Goal: Find specific page/section: Find specific page/section

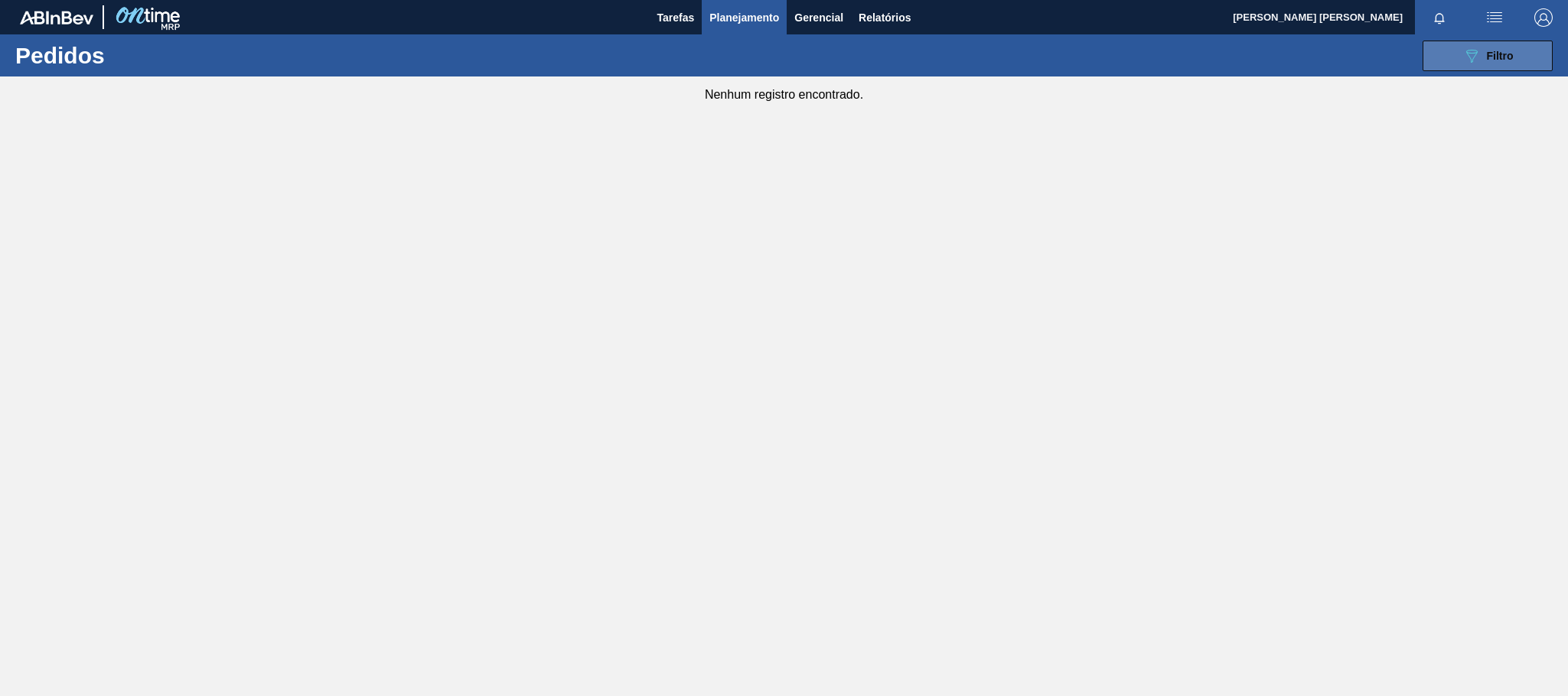
click at [1547, 60] on button "089F7B8B-B2A5-4AFE-B5C0-19BA573D28AC Filtro" at bounding box center [1487, 56] width 130 height 31
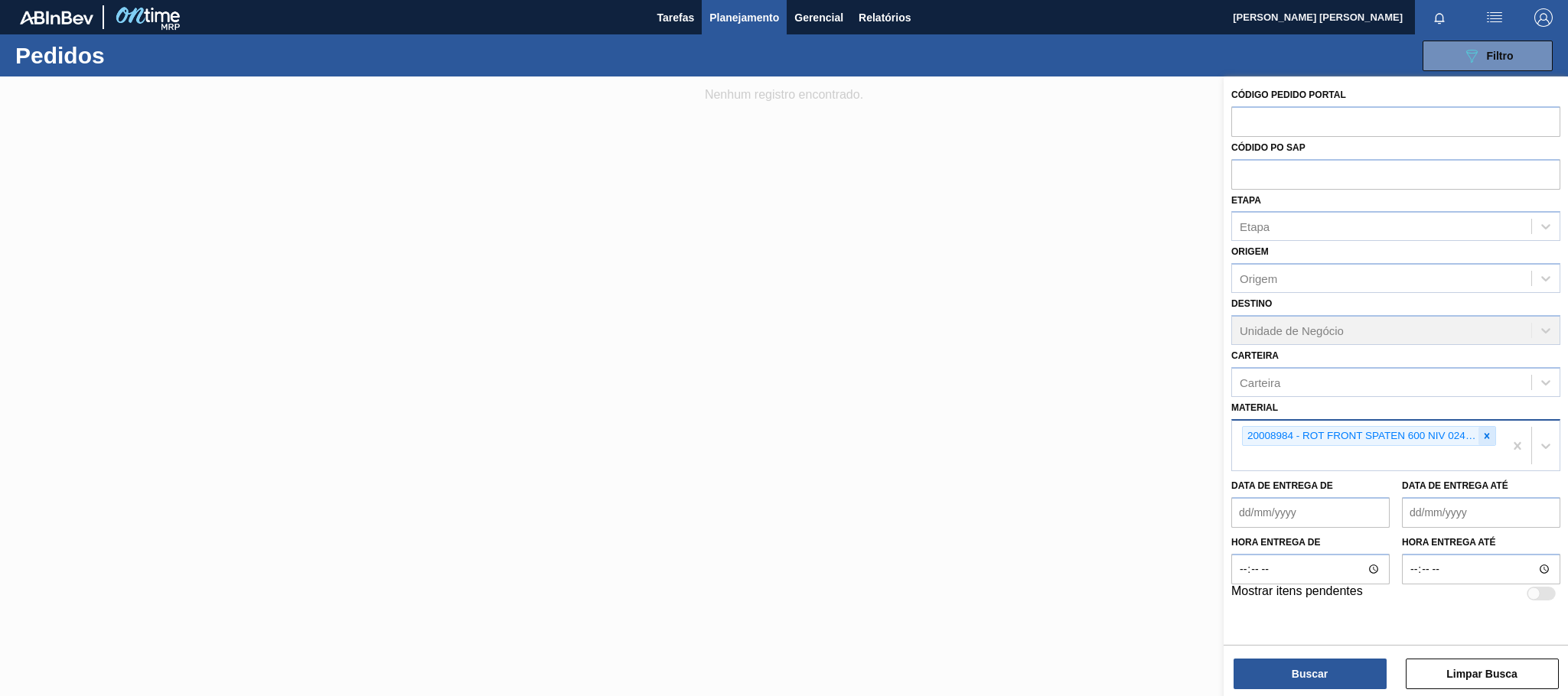
click at [1492, 434] on div at bounding box center [1487, 436] width 17 height 19
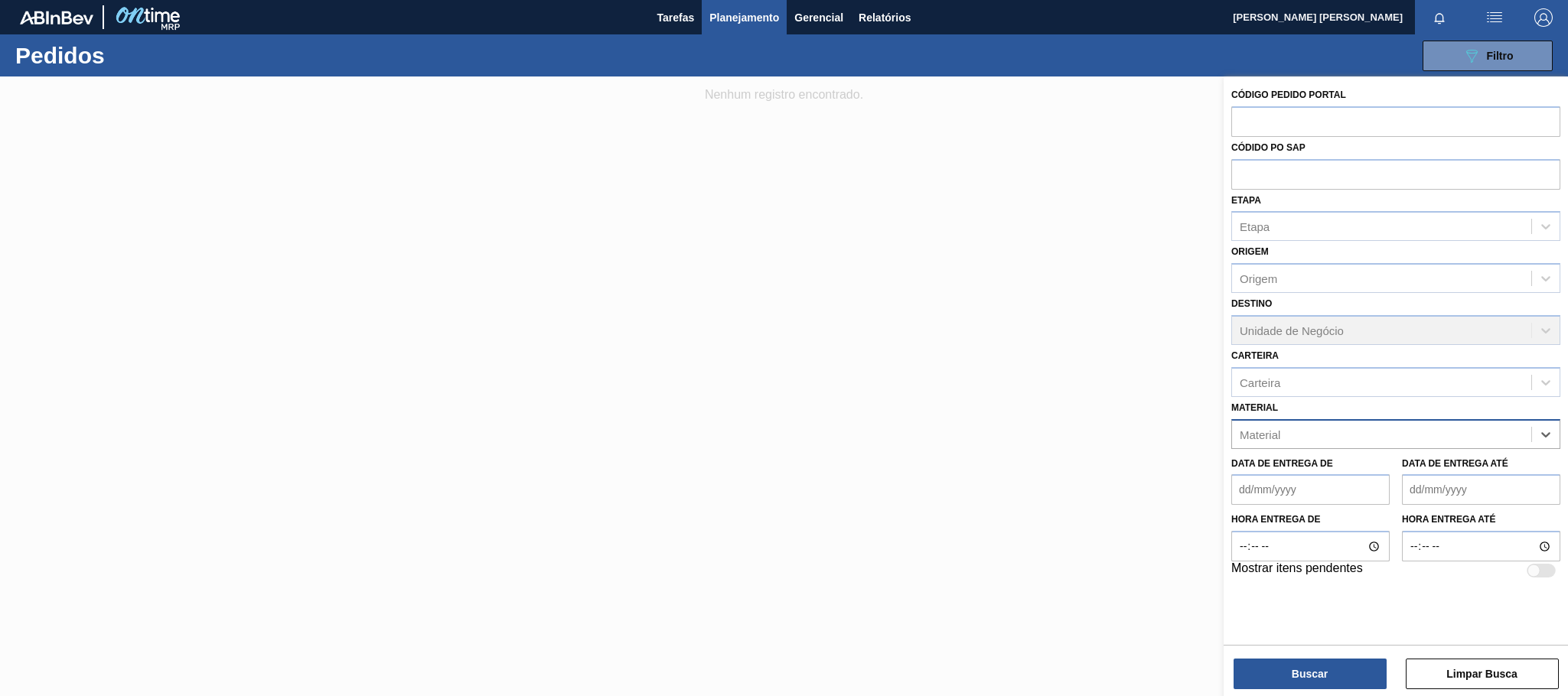
type input "t"
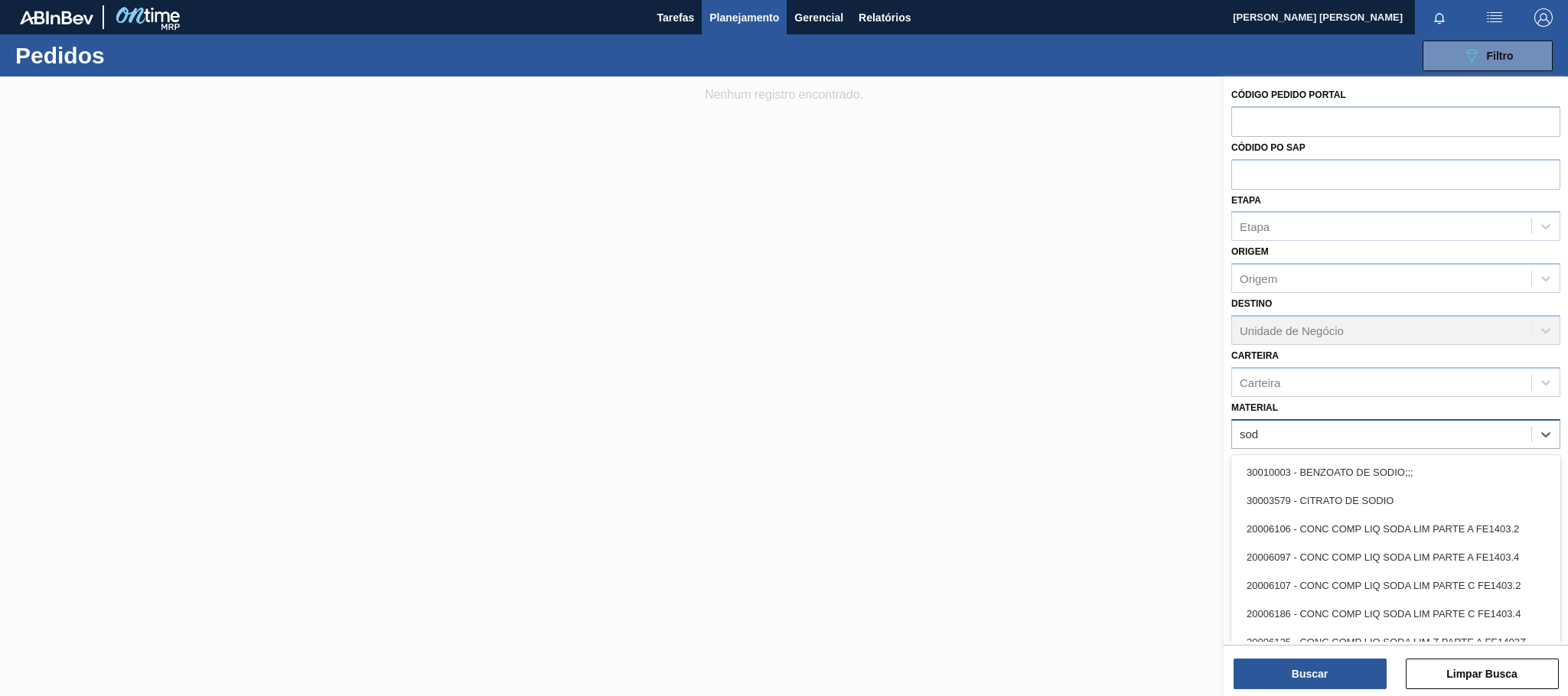
type input "soda"
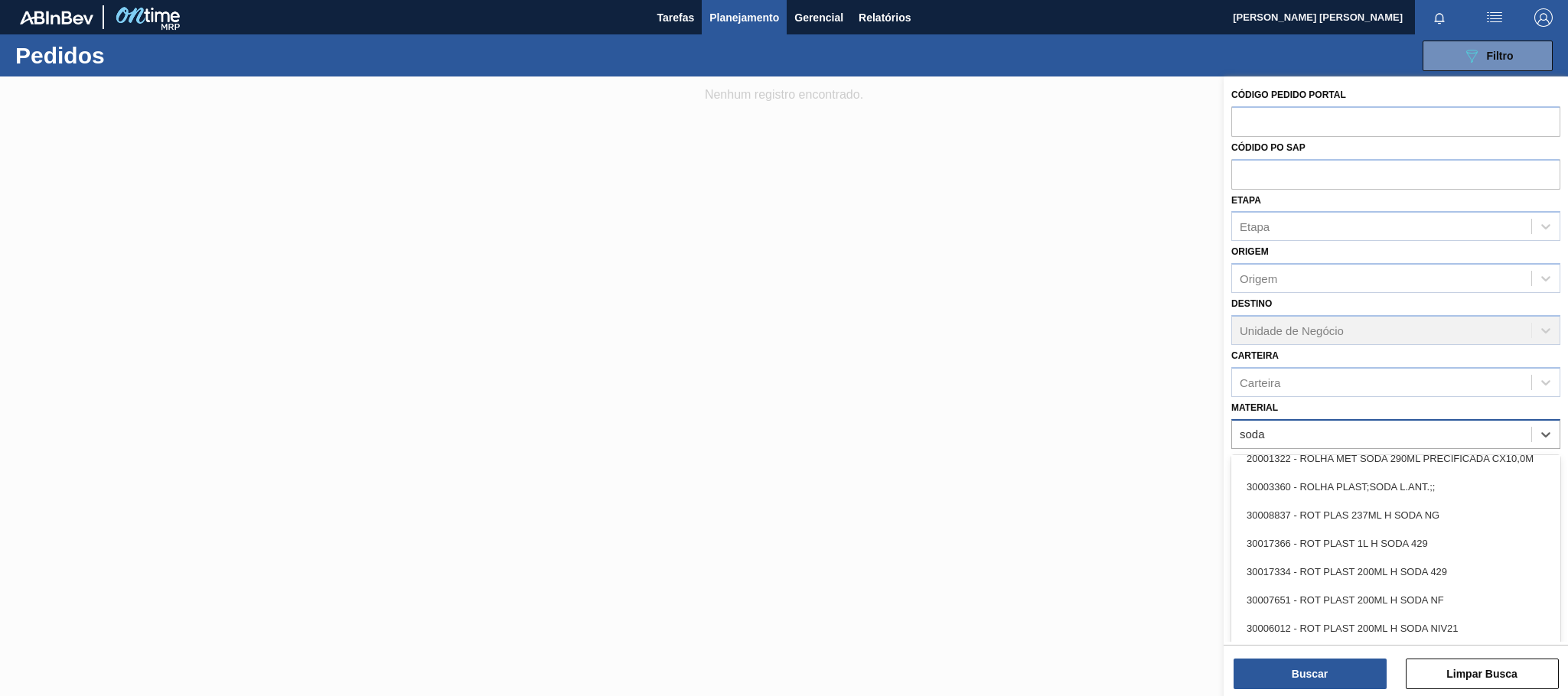
scroll to position [700, 0]
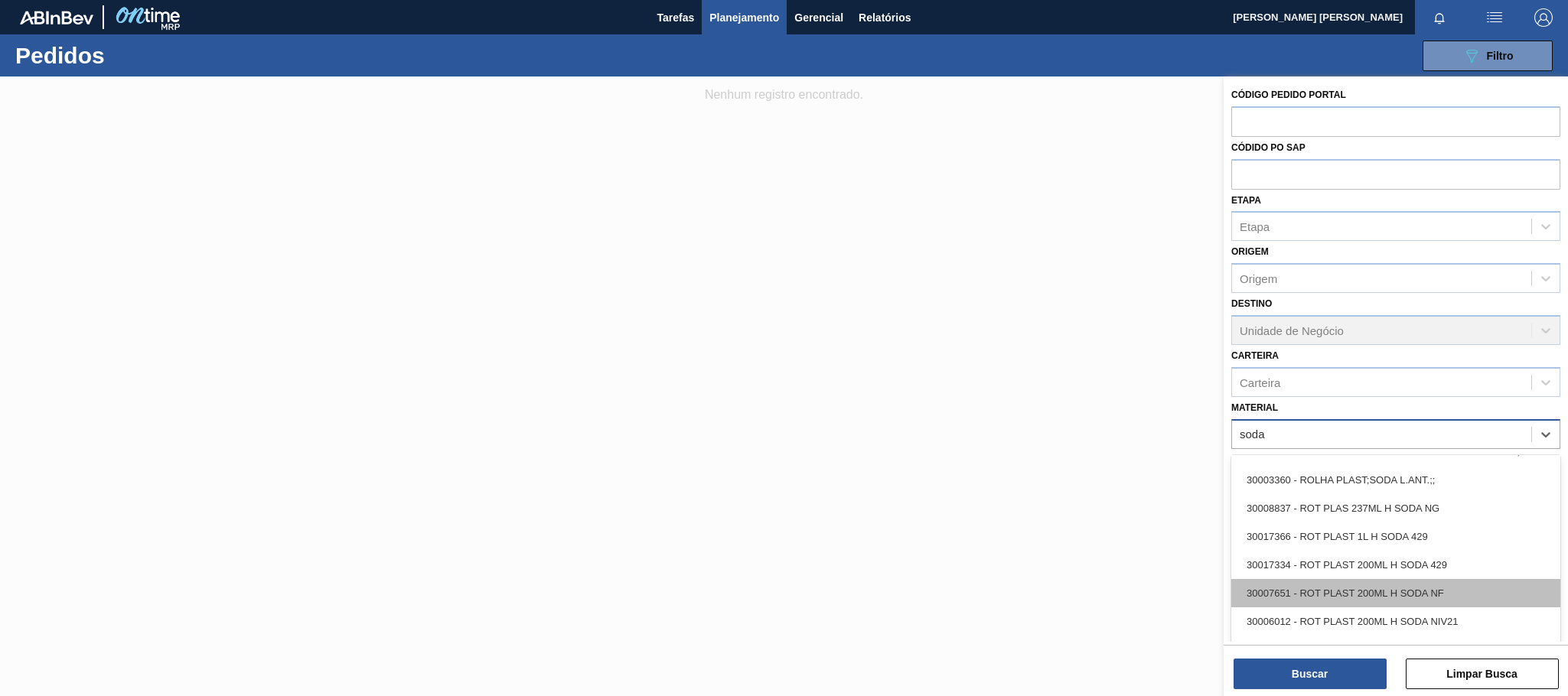
click at [1456, 579] on div "30007651 - ROT PLAST 200ML H SODA NF" at bounding box center [1396, 593] width 329 height 28
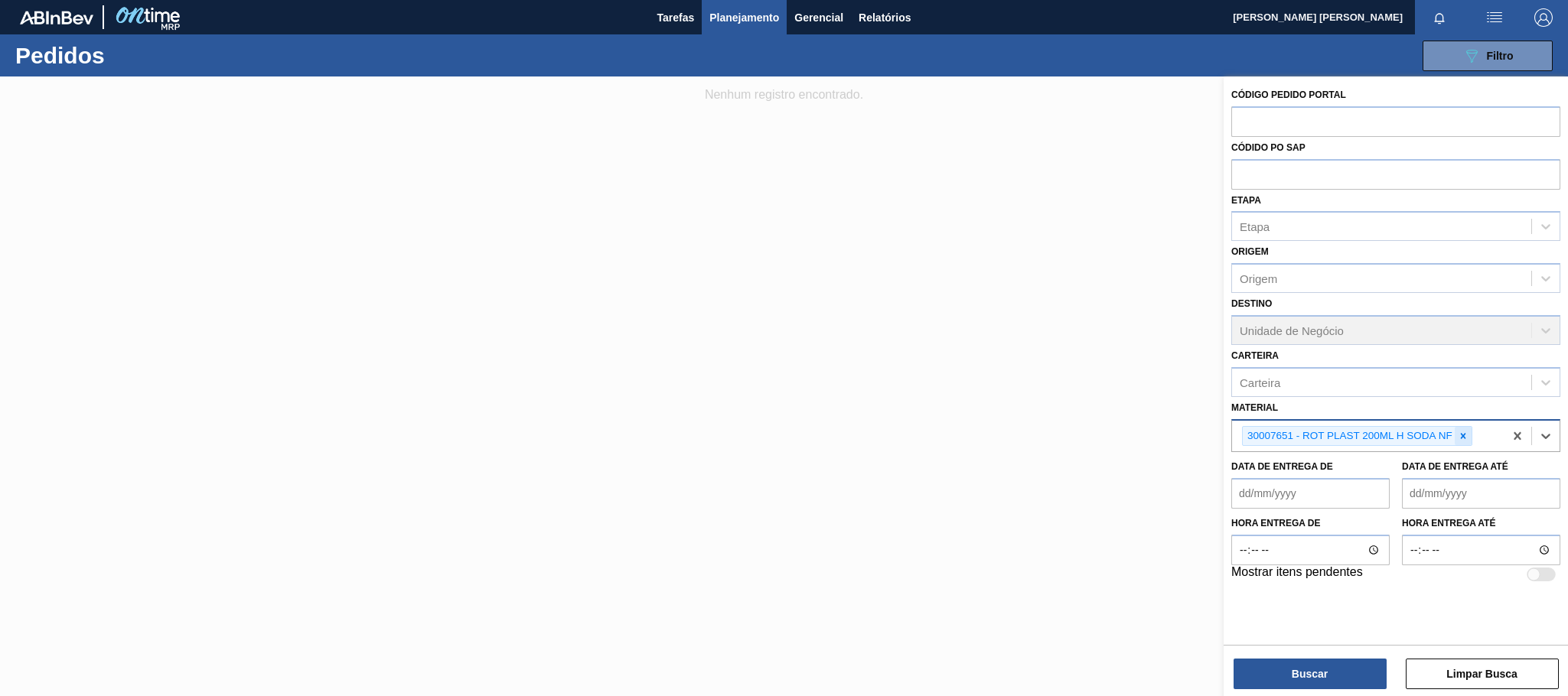
click at [1463, 432] on icon at bounding box center [1463, 436] width 11 height 11
click at [1408, 386] on div "Carteira" at bounding box center [1382, 382] width 300 height 22
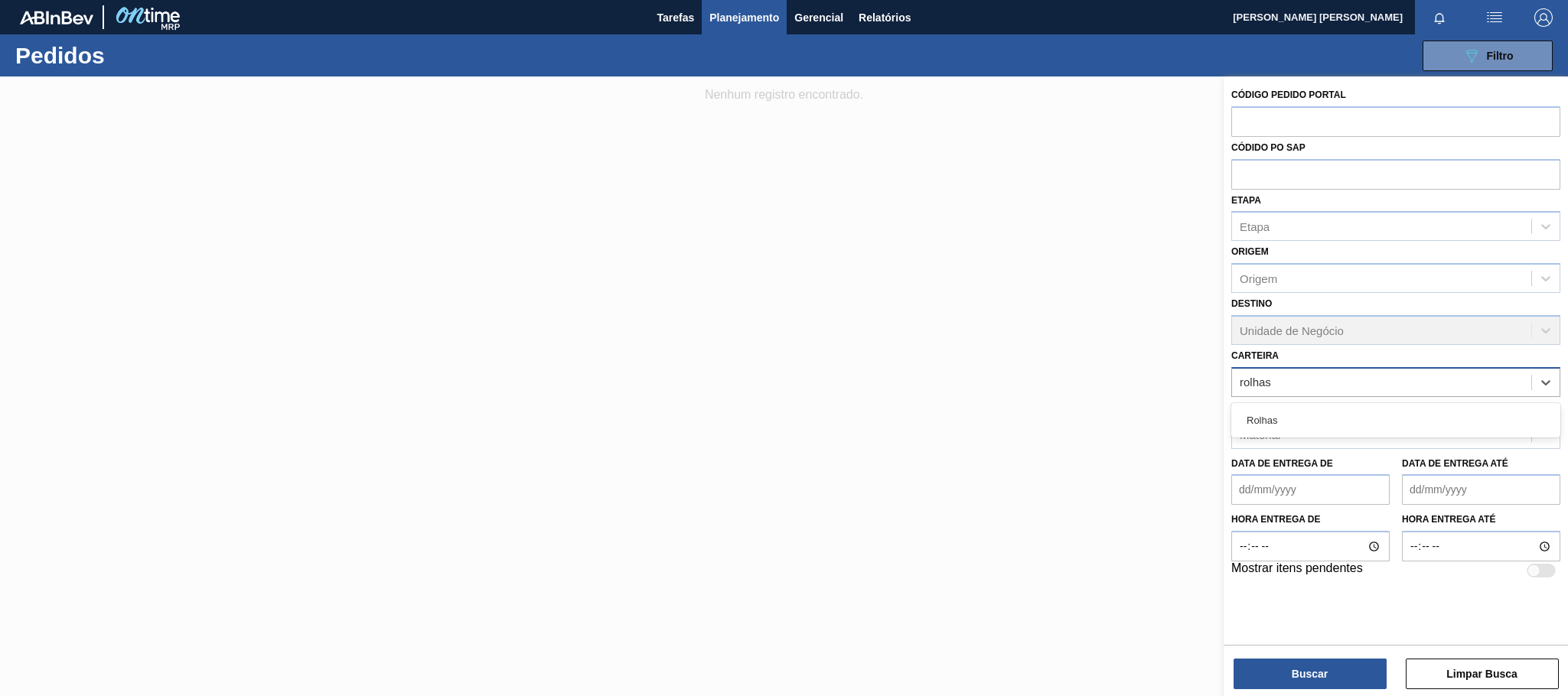
type input "rolha"
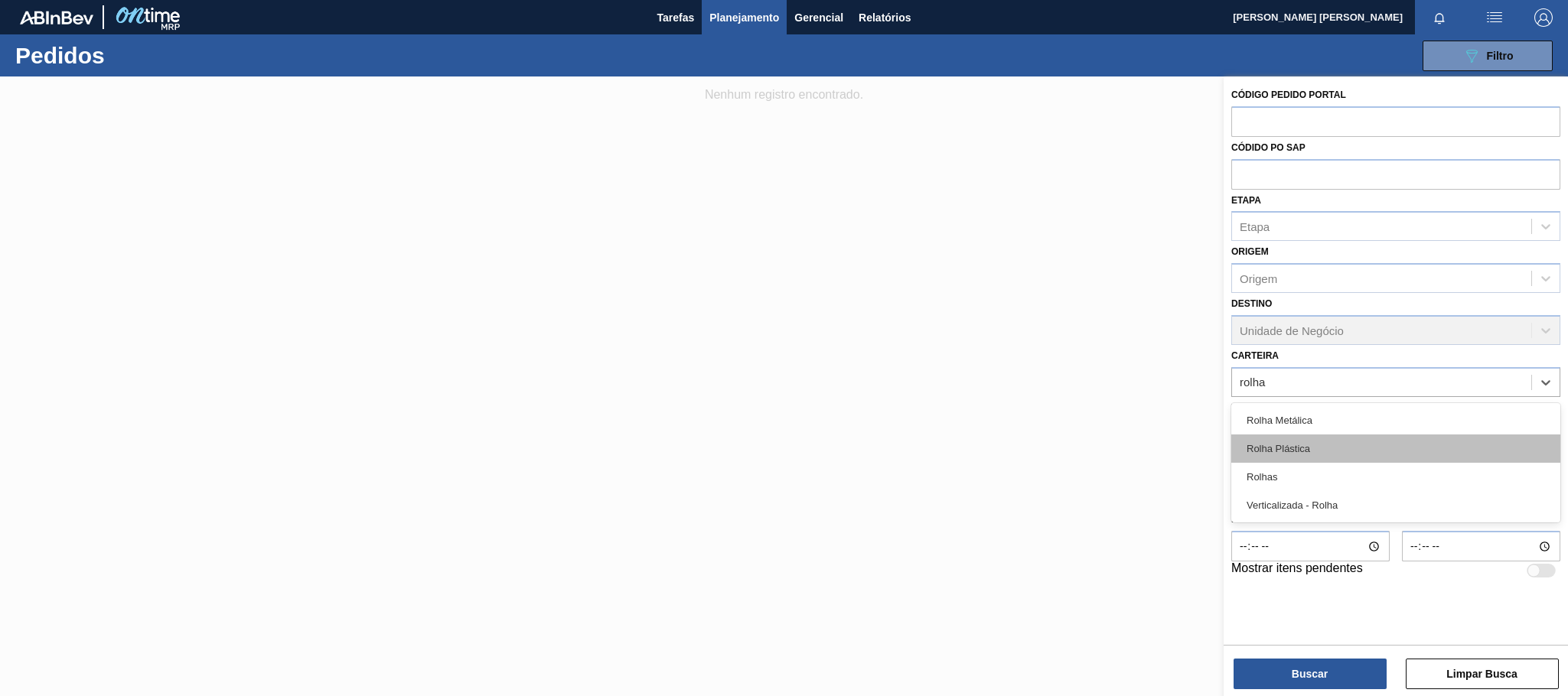
click at [1305, 455] on div "Rolha Plástica" at bounding box center [1396, 449] width 329 height 28
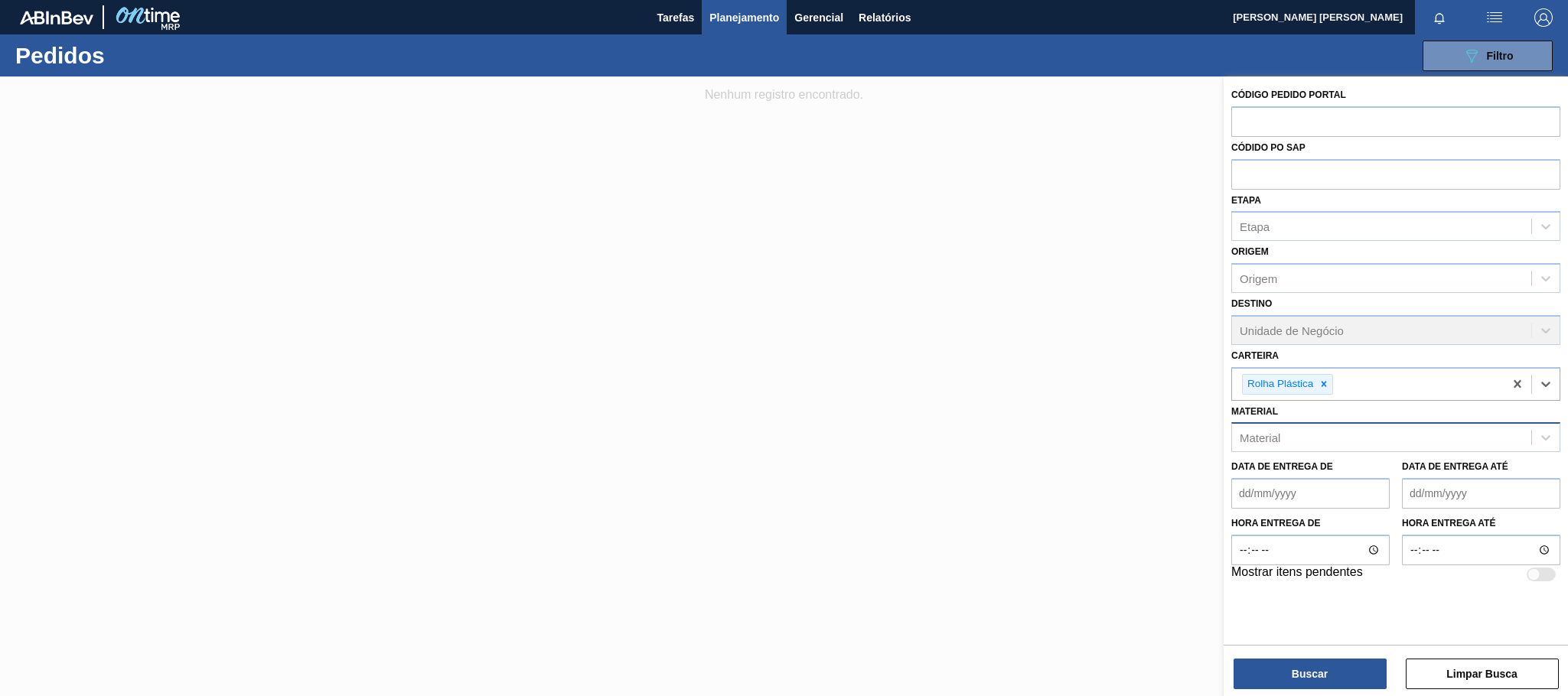
click at [1305, 445] on div "Material" at bounding box center [1382, 438] width 300 height 22
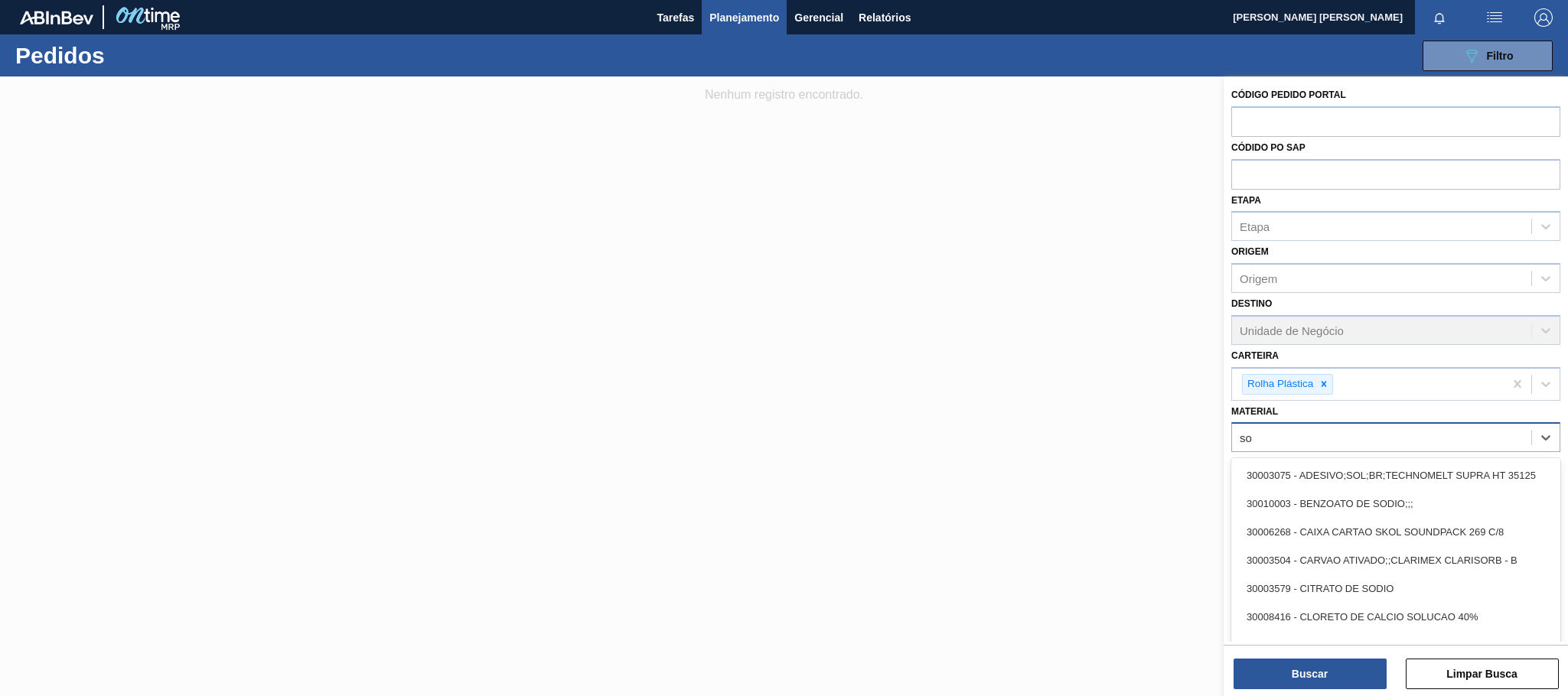
type input "s"
click at [1292, 416] on div "Material option , deselected. option 30012818 - CX. CART. MICHELOB 330ML C6 429…" at bounding box center [1396, 426] width 329 height 52
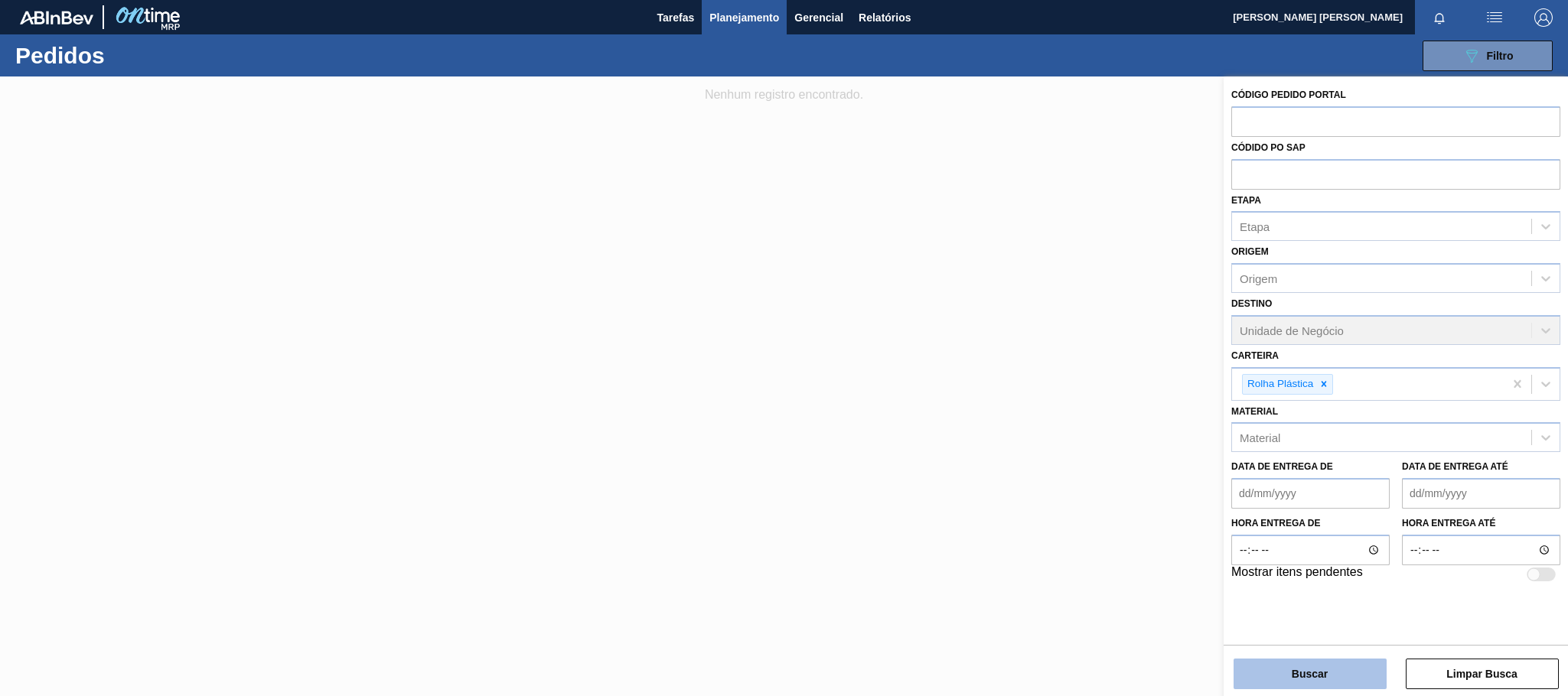
click at [1277, 665] on button "Buscar" at bounding box center [1310, 674] width 153 height 31
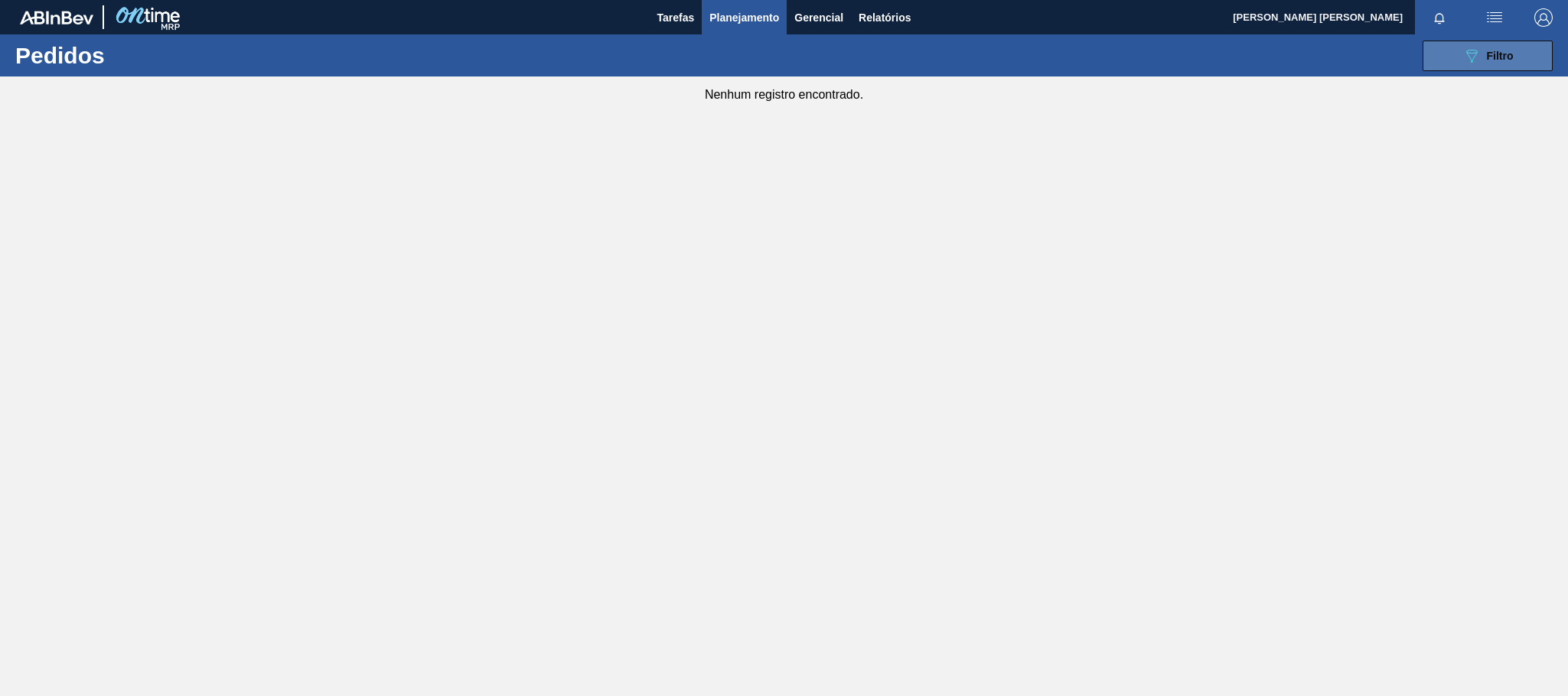
click at [1458, 44] on button "089F7B8B-B2A5-4AFE-B5C0-19BA573D28AC Filtro" at bounding box center [1487, 56] width 130 height 31
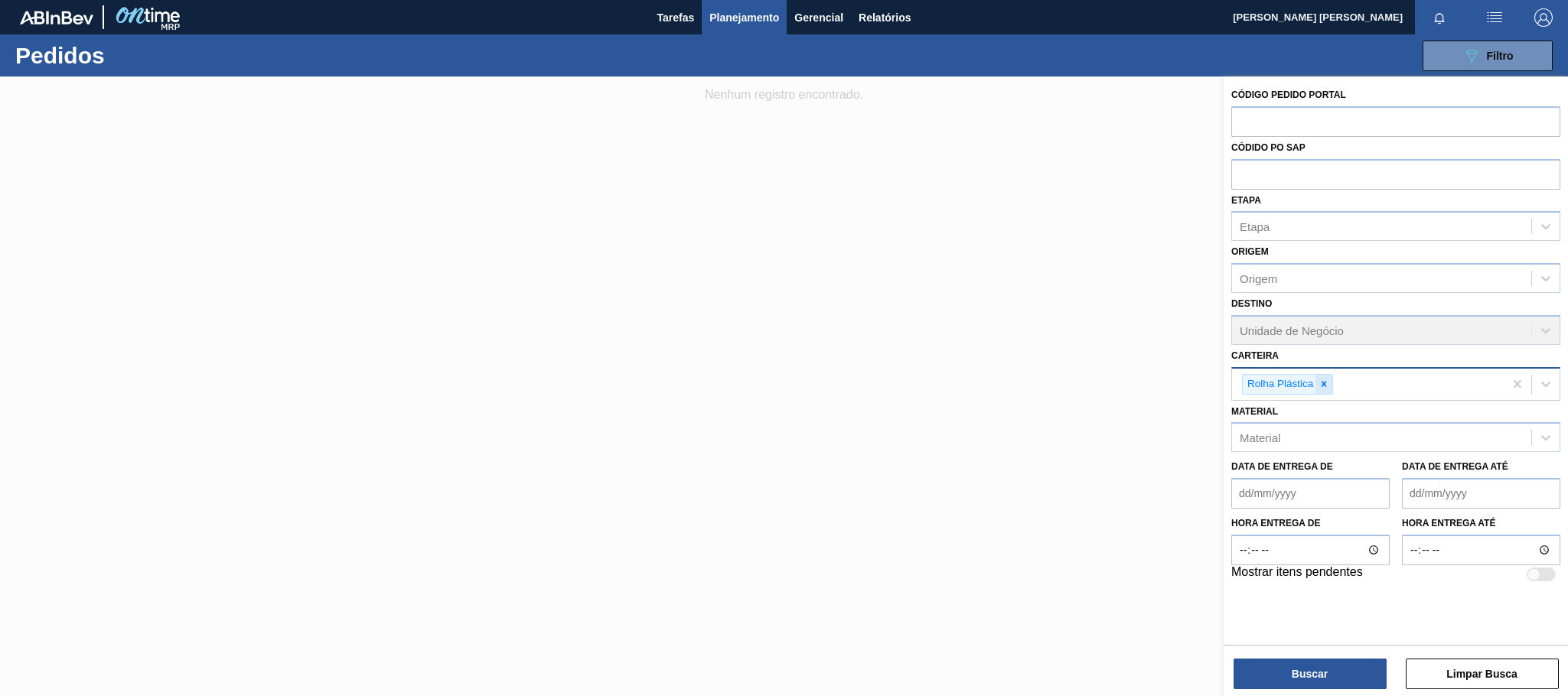
click at [1325, 387] on icon at bounding box center [1324, 383] width 11 height 11
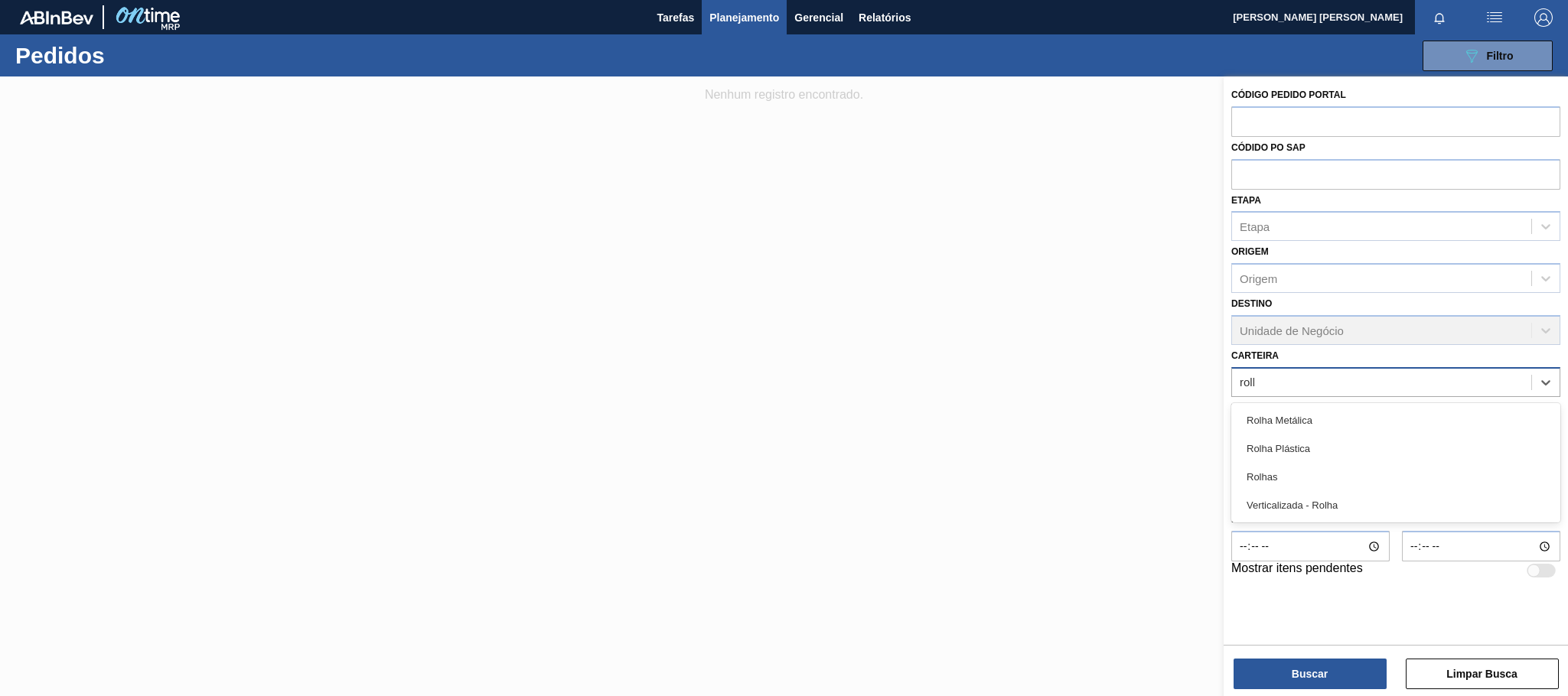
type input "rolha"
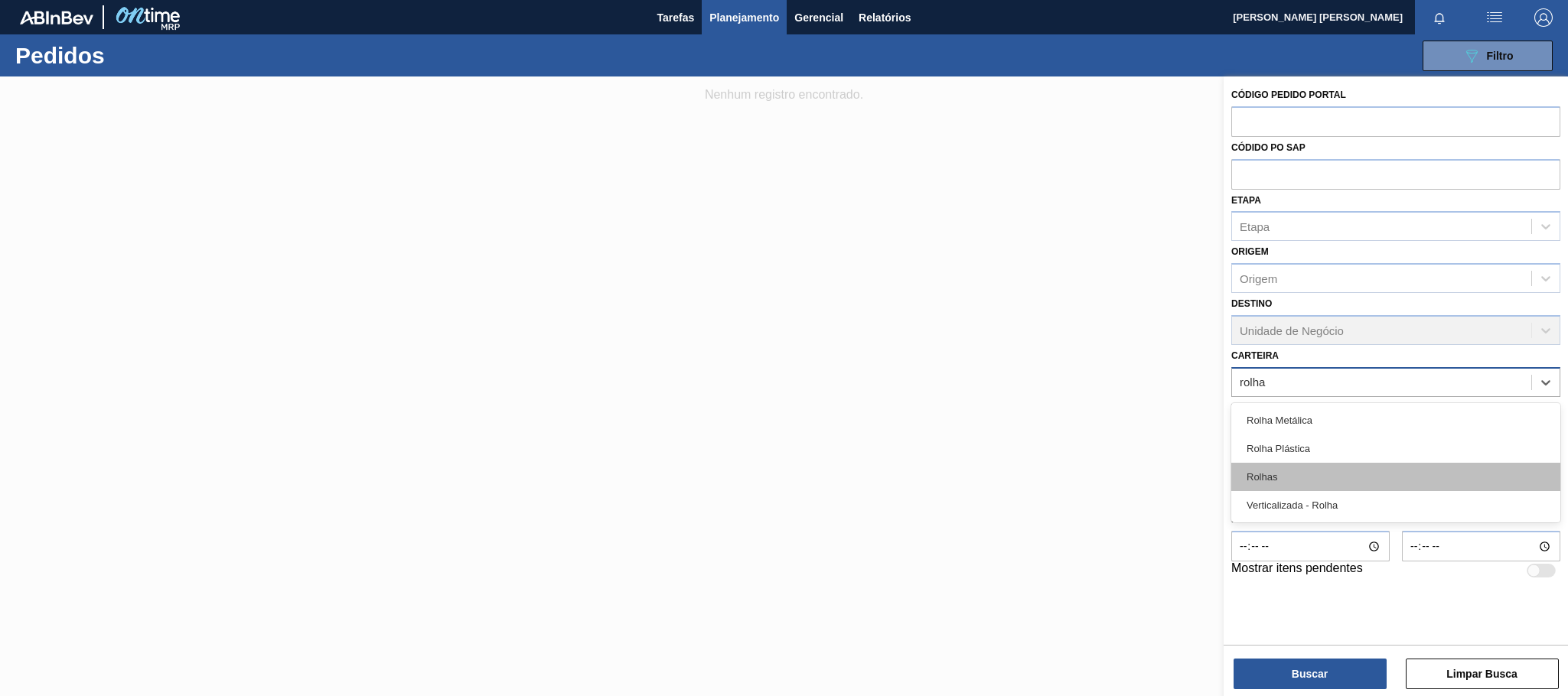
click at [1277, 473] on div "Rolhas" at bounding box center [1396, 477] width 329 height 28
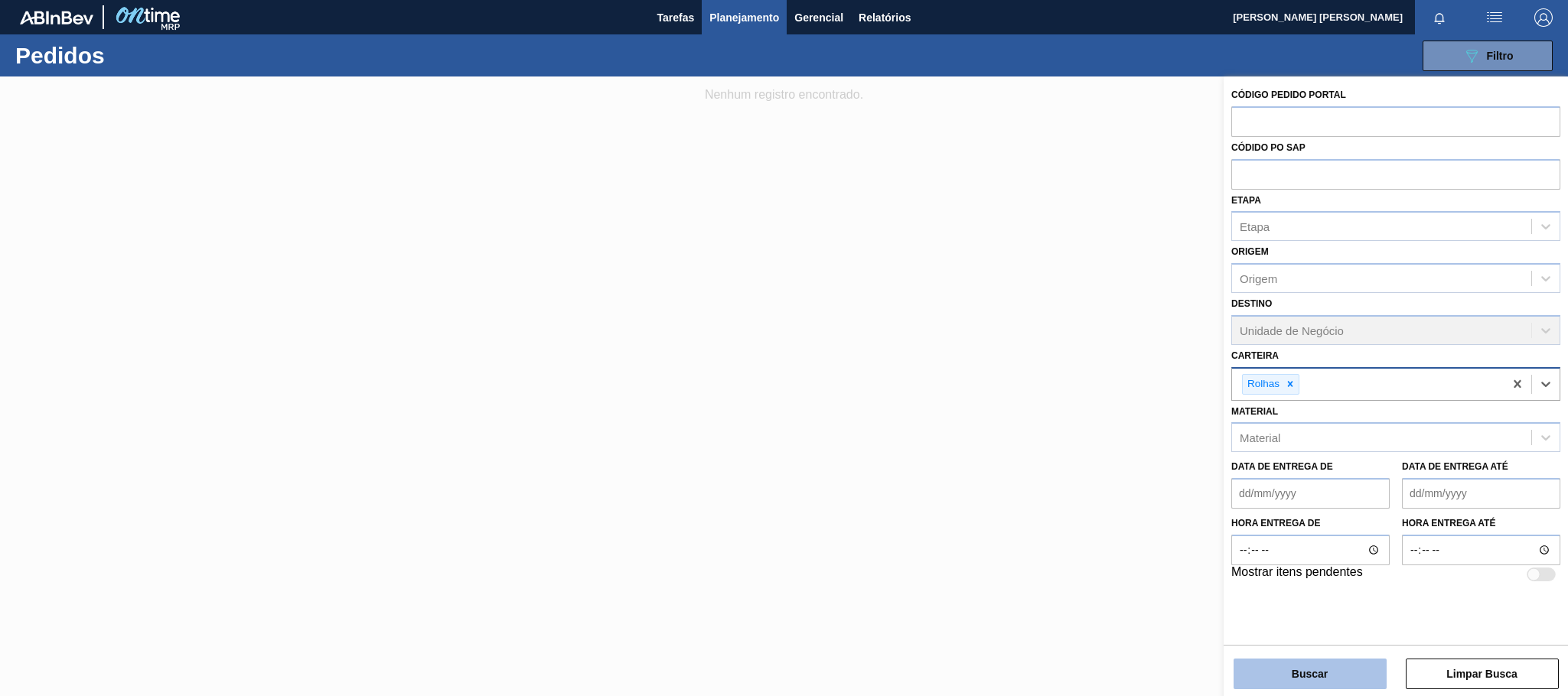
click at [1270, 666] on button "Buscar" at bounding box center [1310, 674] width 153 height 31
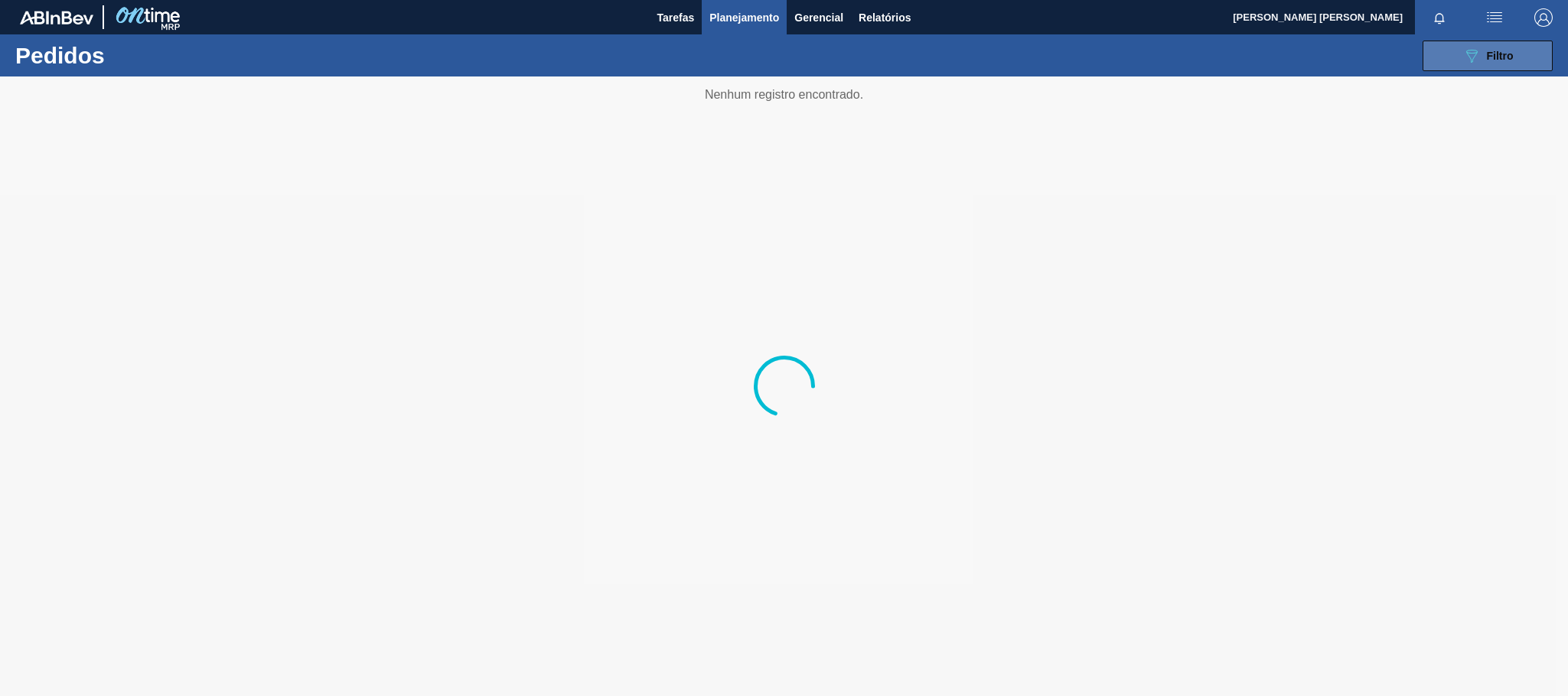
click at [1522, 46] on button "089F7B8B-B2A5-4AFE-B5C0-19BA573D28AC Filtro" at bounding box center [1487, 56] width 130 height 31
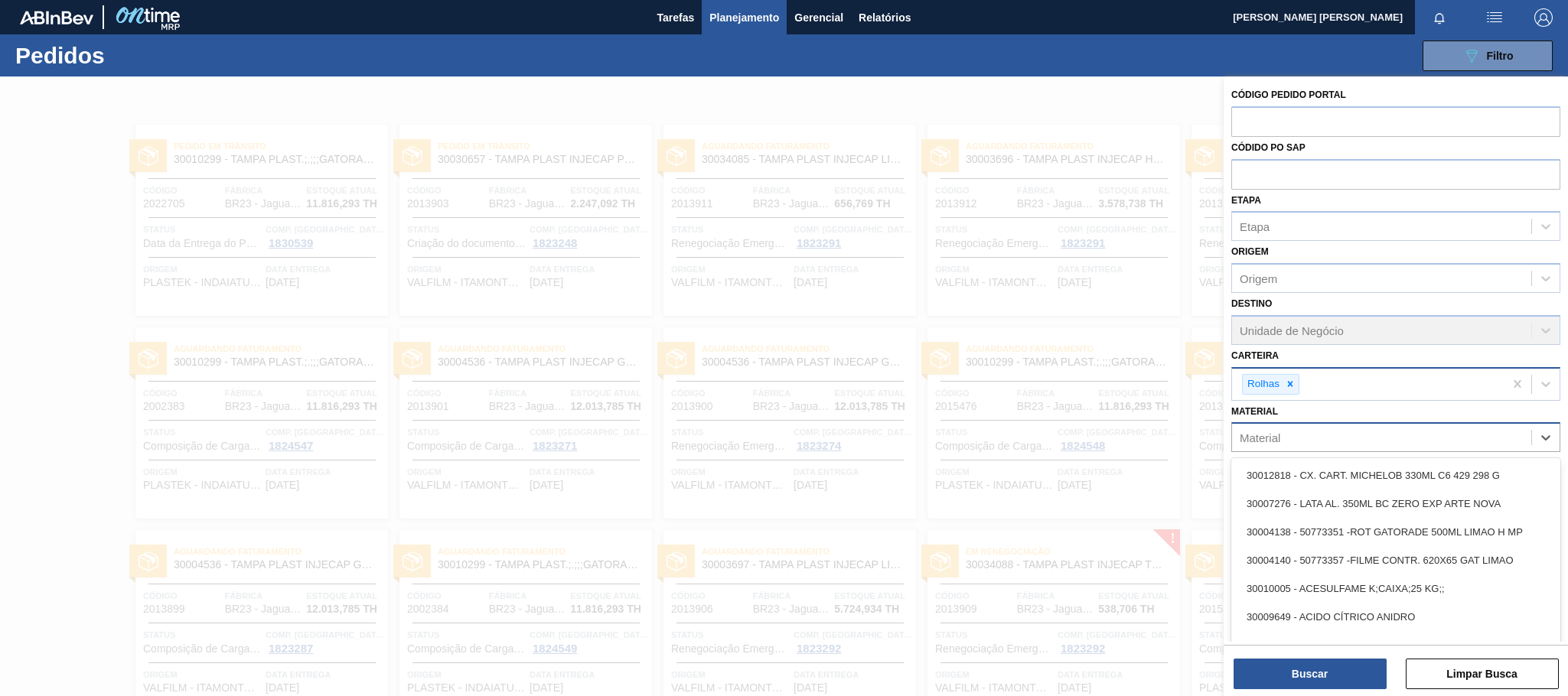
click at [1307, 439] on div "Material" at bounding box center [1382, 438] width 300 height 22
paste input "30004537"
type input "30004537"
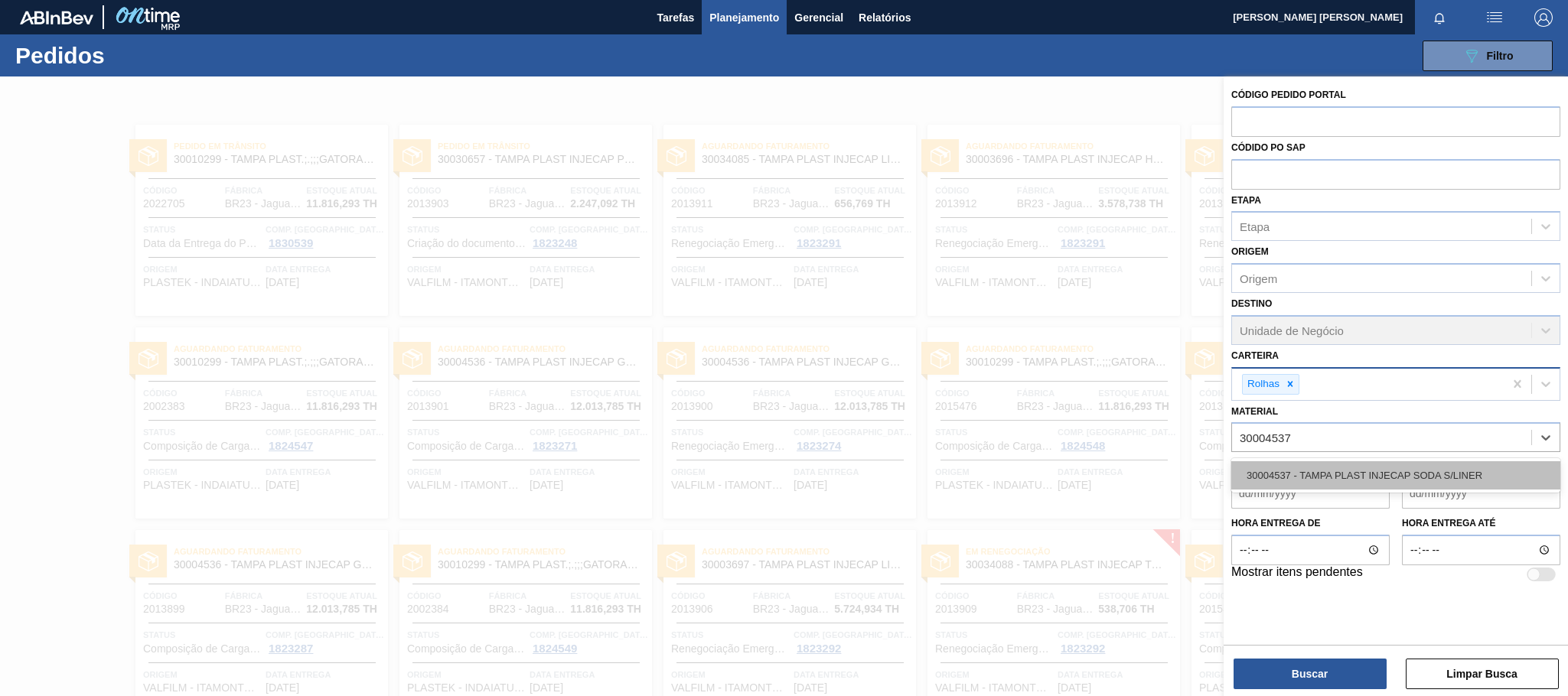
click at [1380, 480] on div "30004537 - TAMPA PLAST INJECAP SODA S/LINER" at bounding box center [1396, 475] width 329 height 28
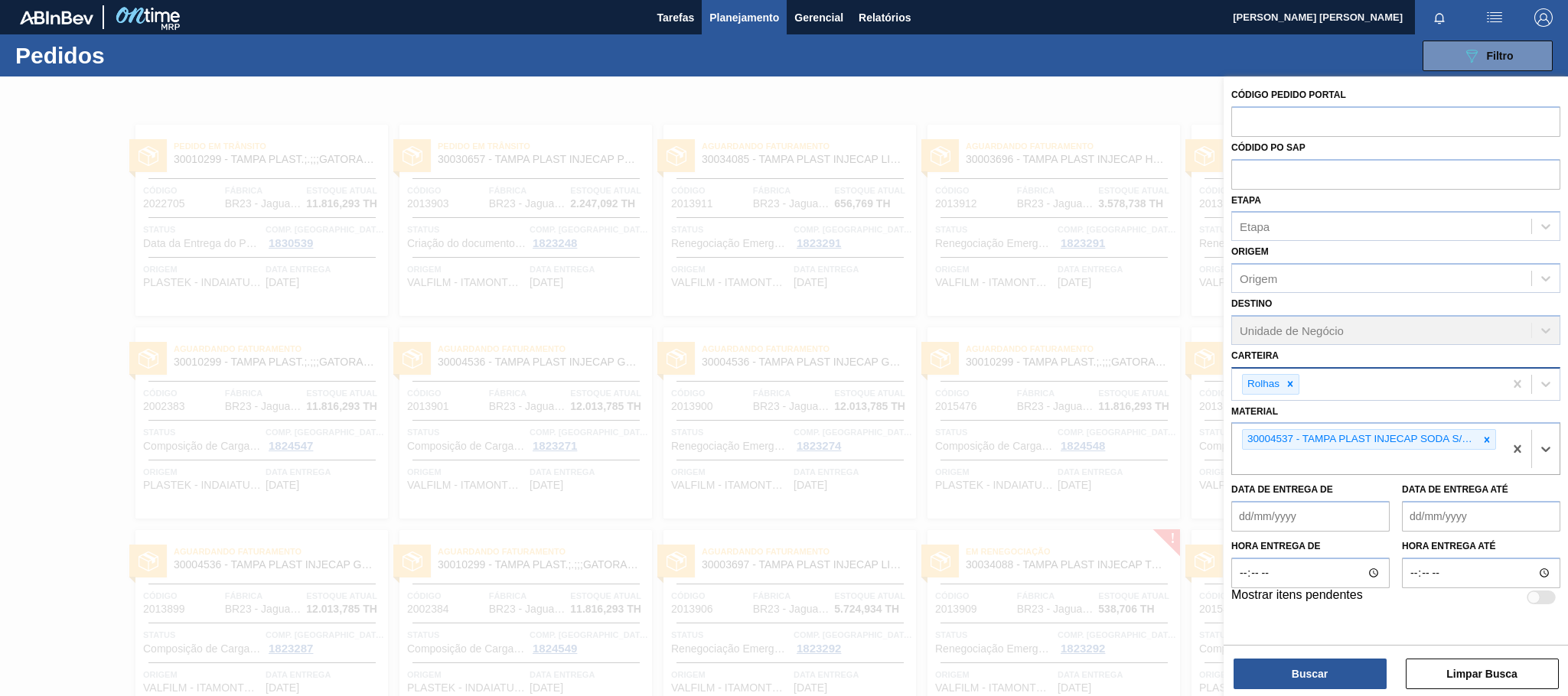
click at [1316, 655] on div "Buscar Limpar Busca" at bounding box center [1395, 666] width 344 height 43
click at [1323, 668] on button "Buscar" at bounding box center [1310, 674] width 153 height 31
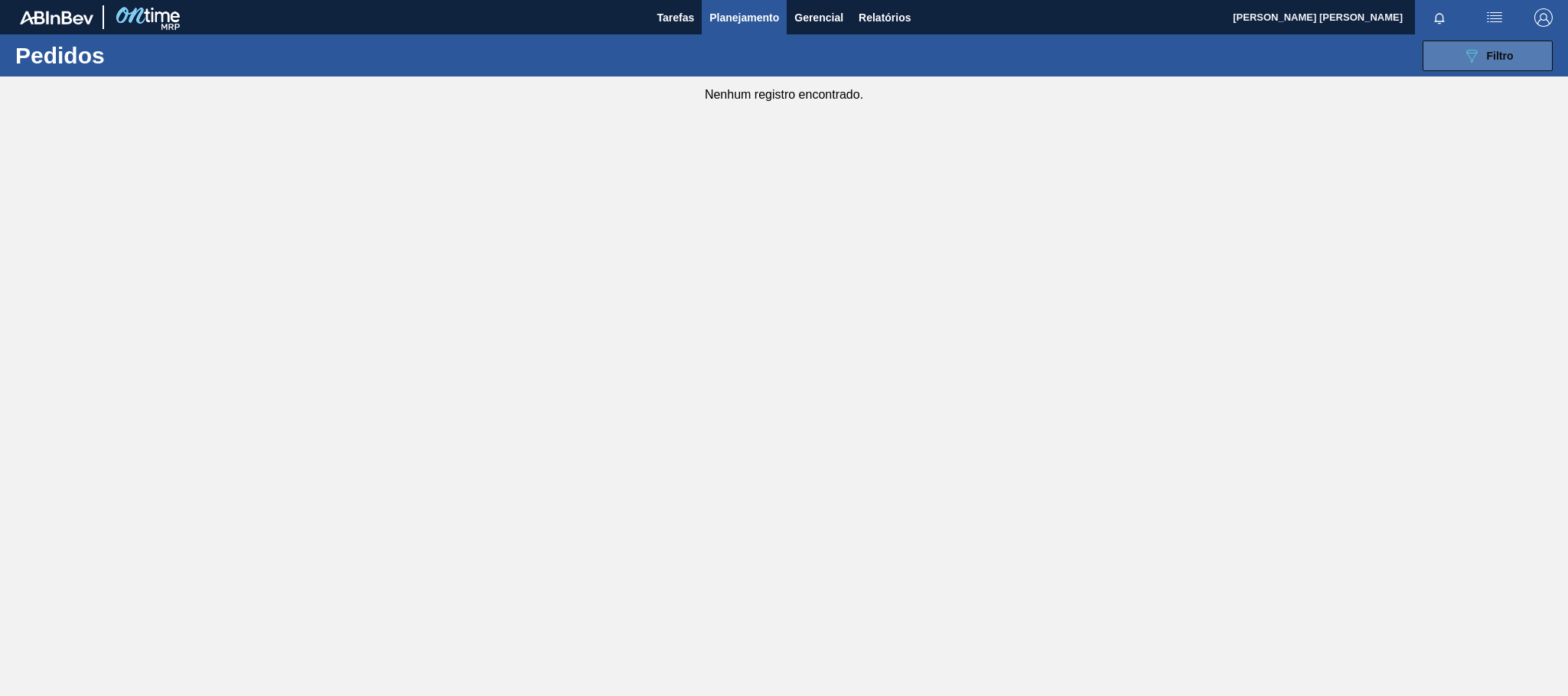
click at [1444, 49] on button "089F7B8B-B2A5-4AFE-B5C0-19BA573D28AC Filtro" at bounding box center [1487, 56] width 130 height 31
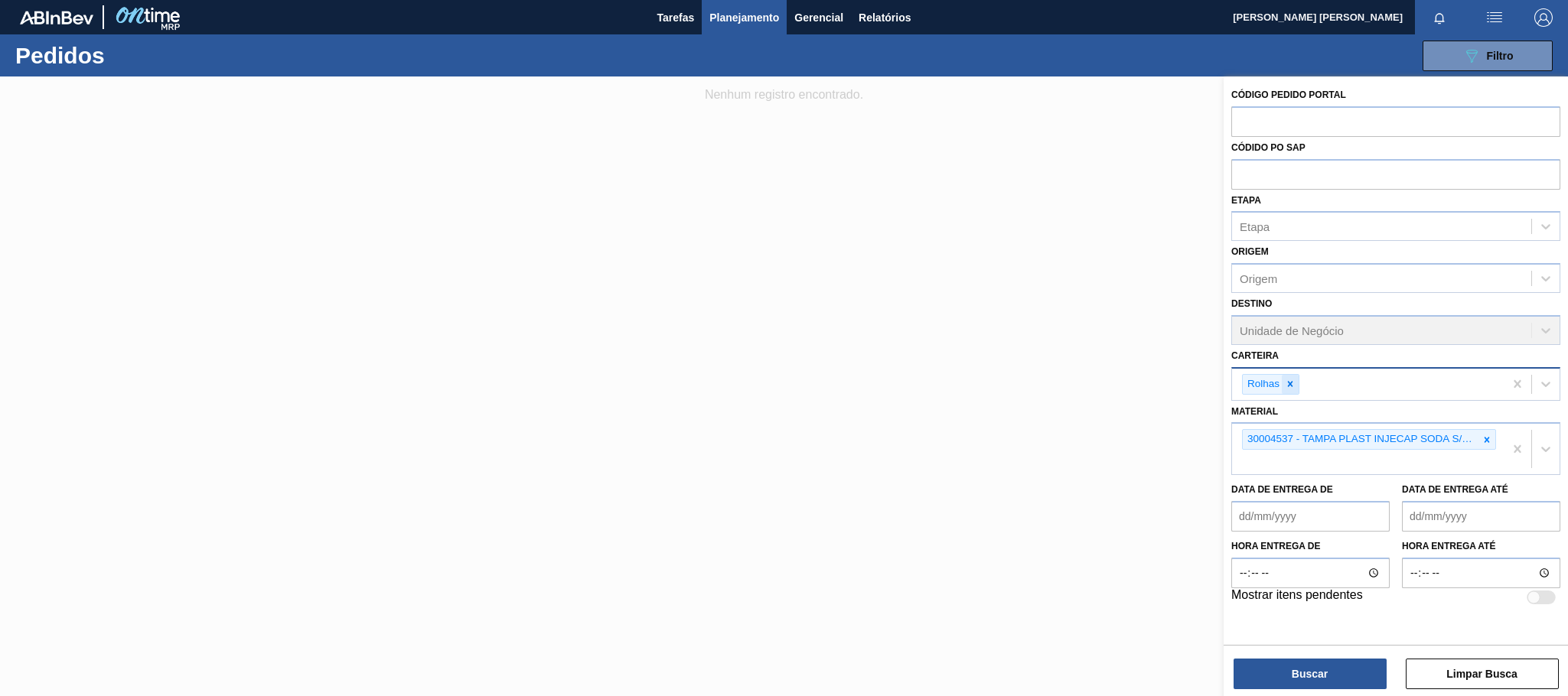
click at [1292, 378] on icon at bounding box center [1290, 383] width 11 height 11
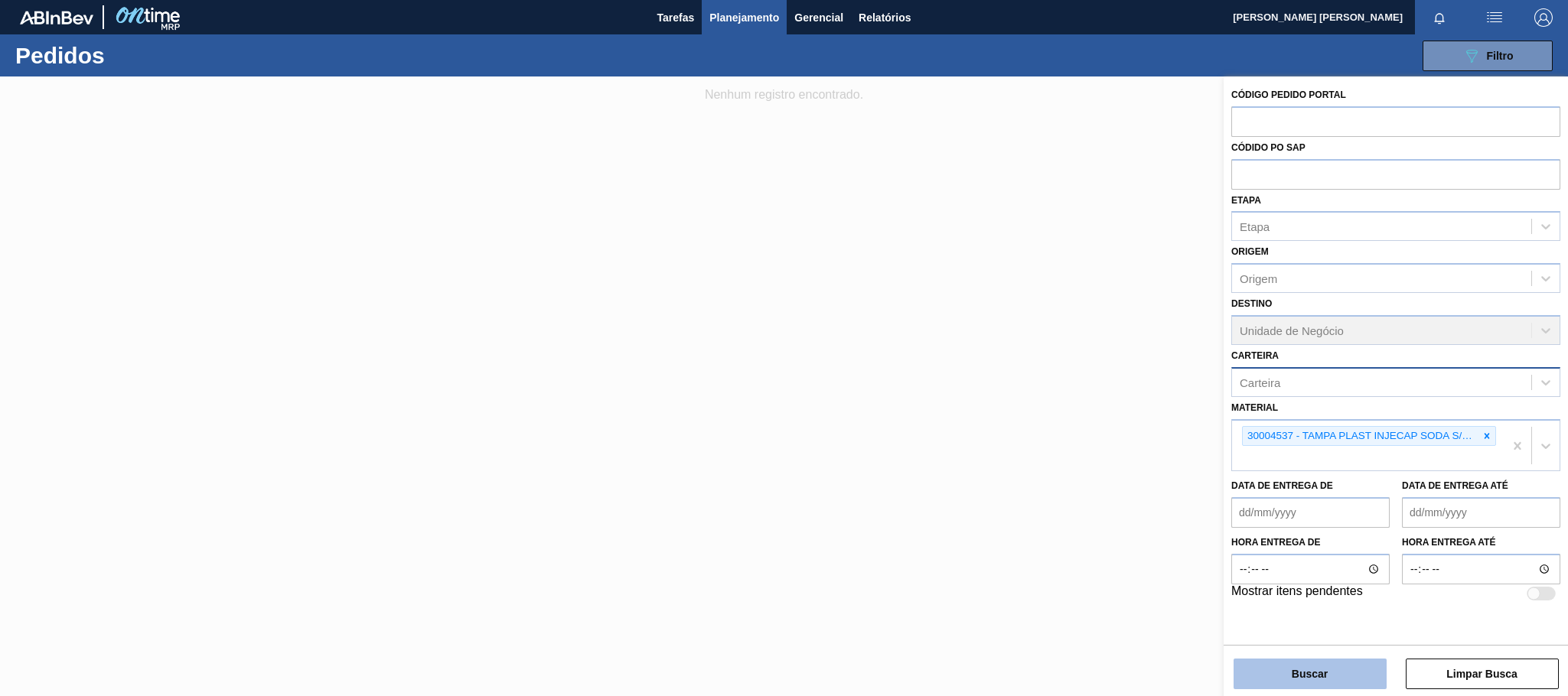
click at [1316, 662] on button "Buscar" at bounding box center [1310, 674] width 153 height 31
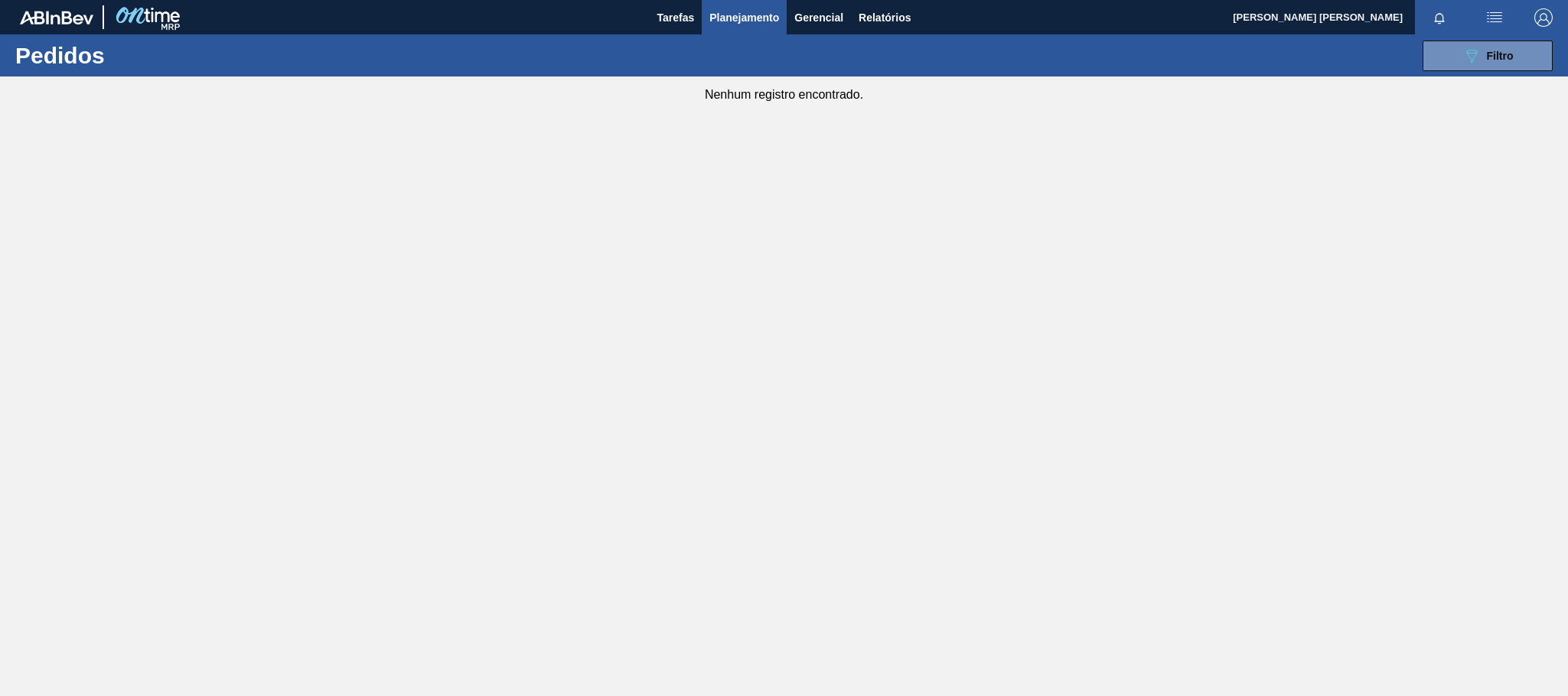
click at [1451, 74] on div "089F7B8B-B2A5-4AFE-B5C0-19BA573D28AC Filtro Código Pedido Portal Códido PO SAP …" at bounding box center [903, 56] width 1314 height 46
click at [1469, 54] on icon "089F7B8B-B2A5-4AFE-B5C0-19BA573D28AC" at bounding box center [1472, 56] width 18 height 18
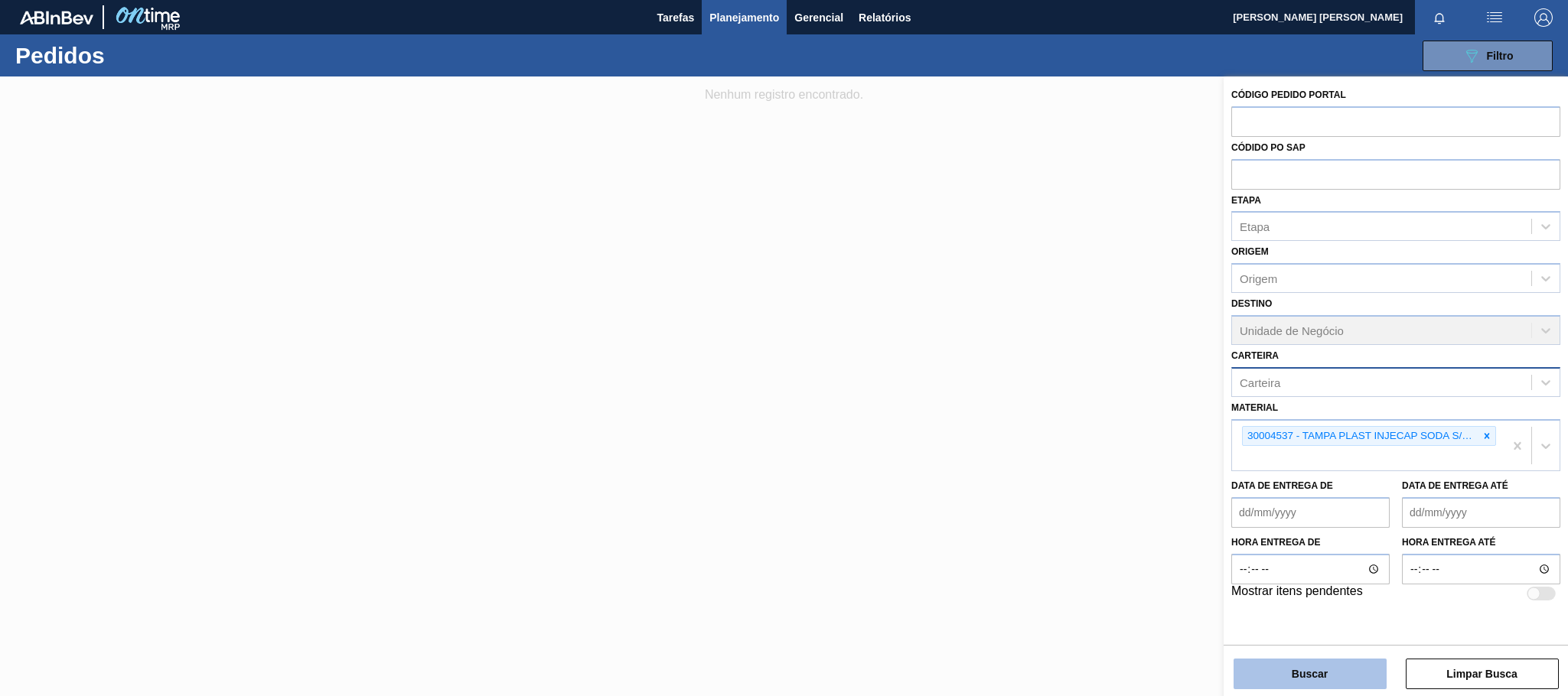
click at [1331, 659] on button "Buscar" at bounding box center [1310, 674] width 153 height 31
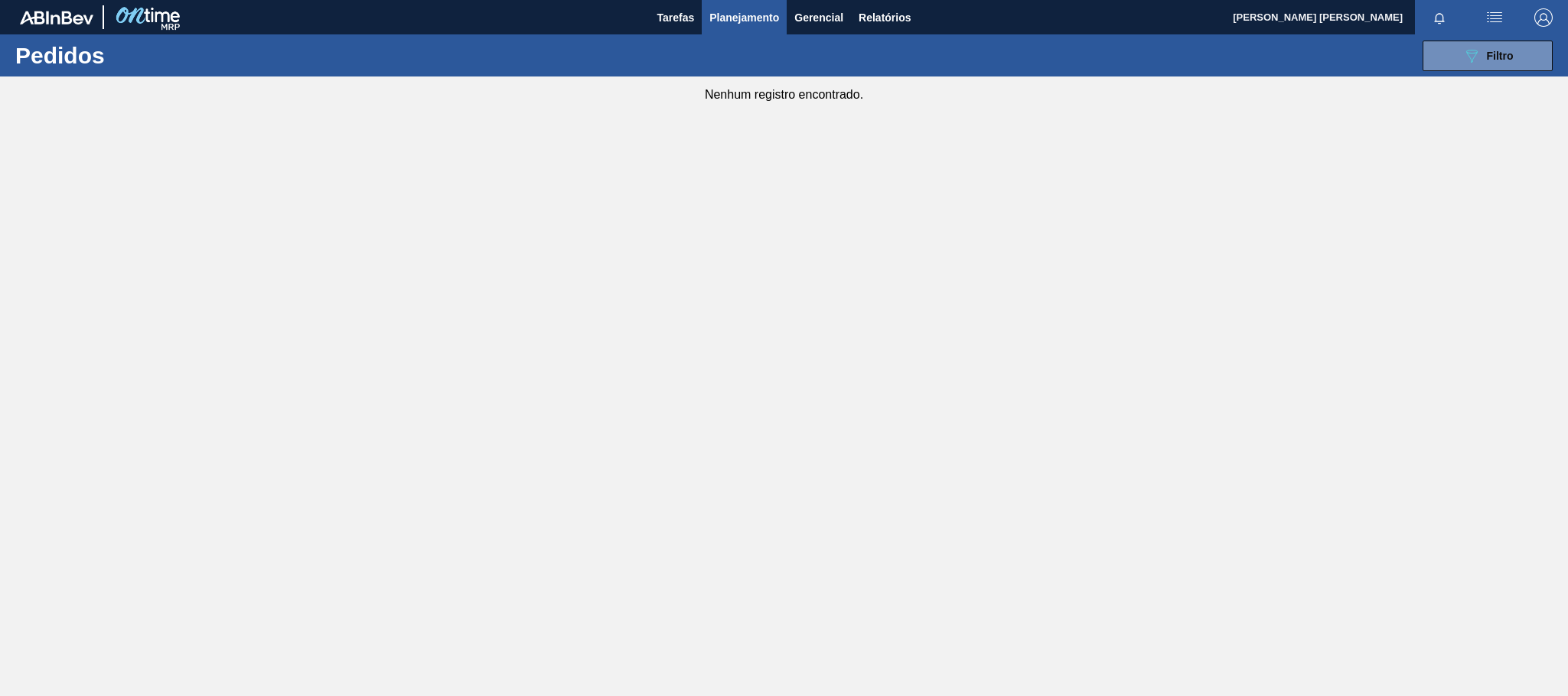
click at [1448, 71] on div "089F7B8B-B2A5-4AFE-B5C0-19BA573D28AC Filtro Código Pedido Portal Códido PO SAP …" at bounding box center [903, 56] width 1314 height 46
click at [1472, 61] on icon "089F7B8B-B2A5-4AFE-B5C0-19BA573D28AC" at bounding box center [1472, 56] width 18 height 18
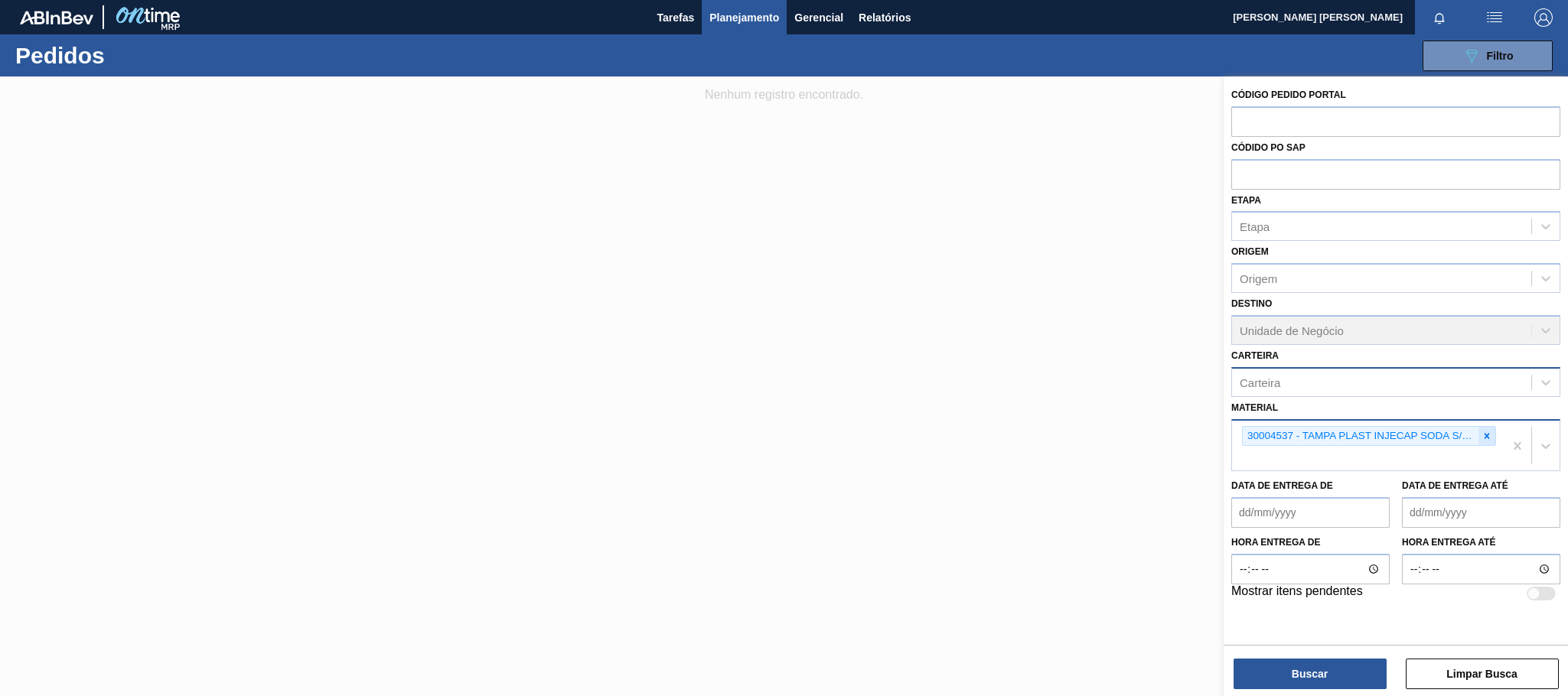
click at [1483, 431] on icon at bounding box center [1487, 436] width 11 height 11
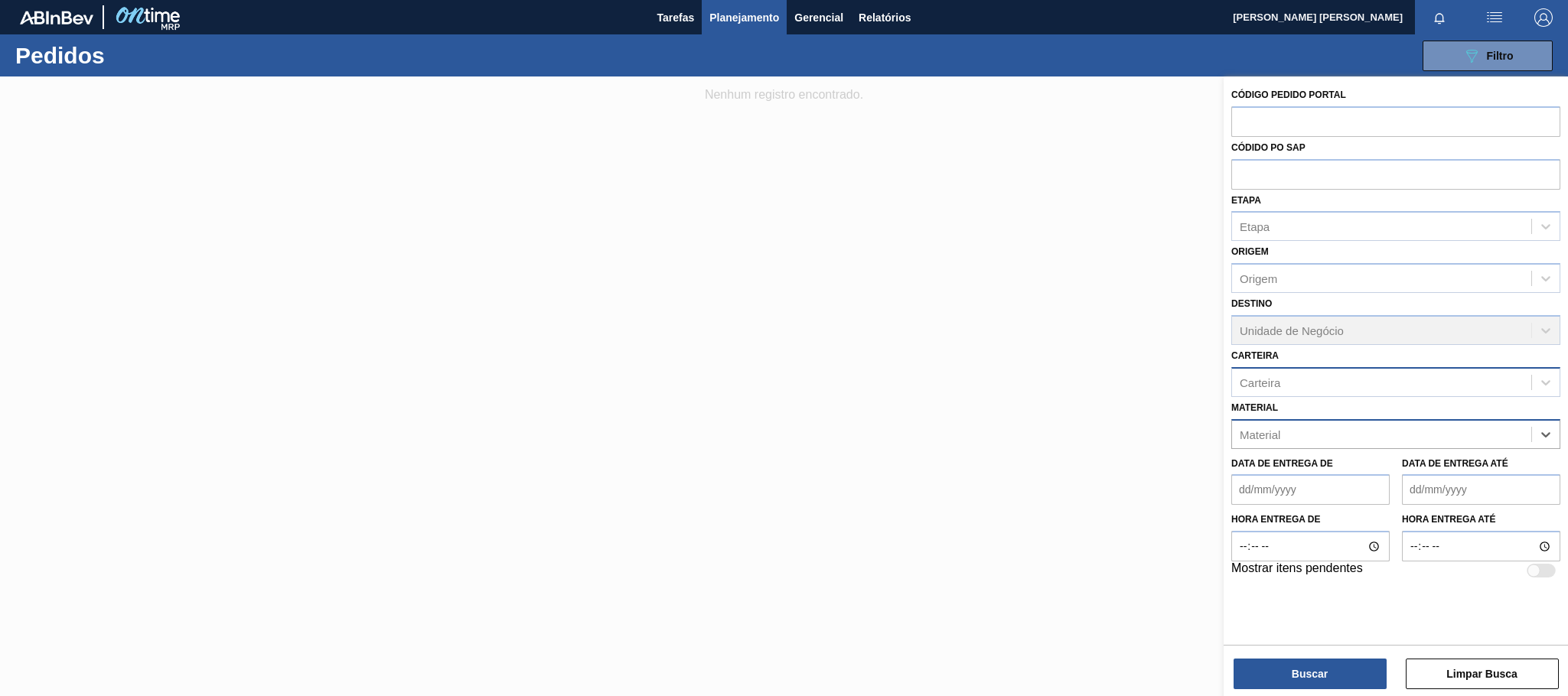
paste input "20008984"
type input "20008984"
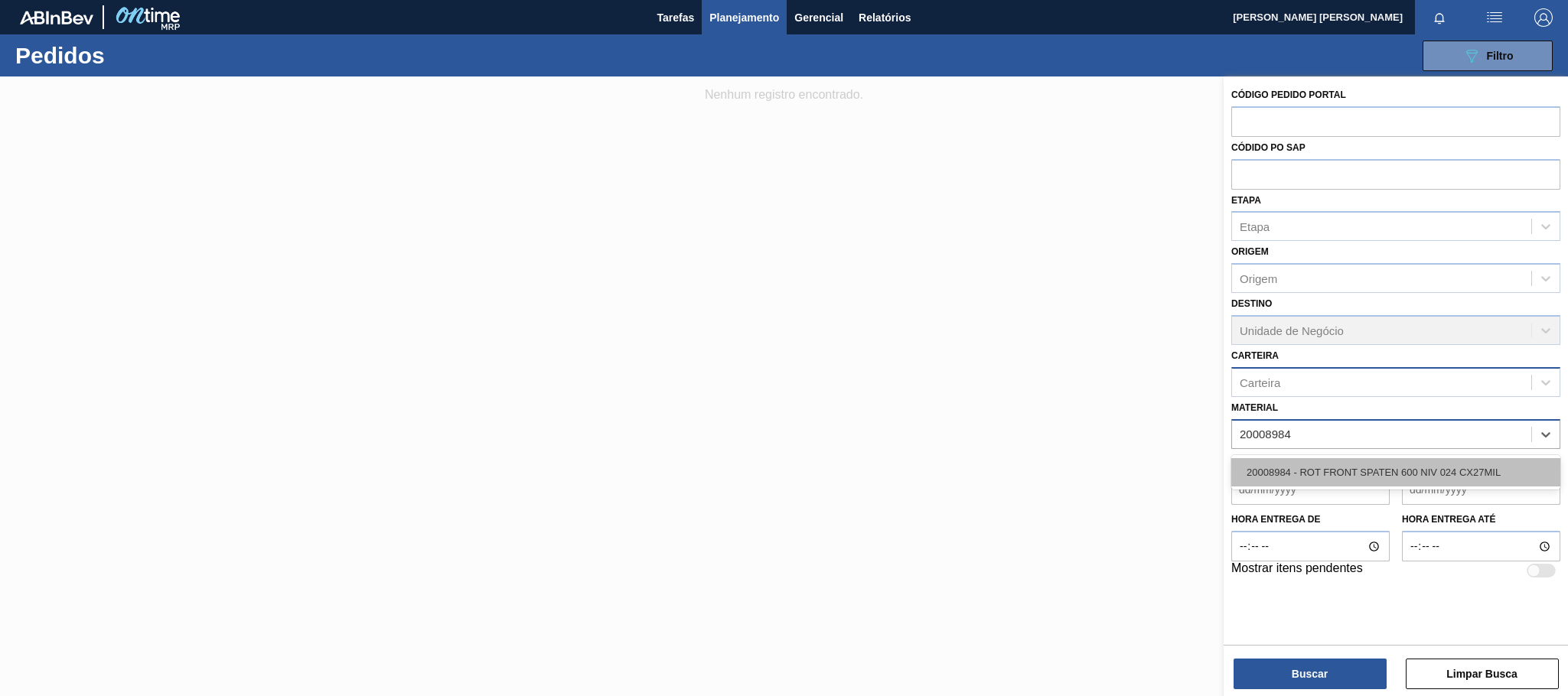
click at [1478, 466] on div "20008984 - ROT FRONT SPATEN 600 NIV 024 CX27MIL" at bounding box center [1396, 472] width 329 height 28
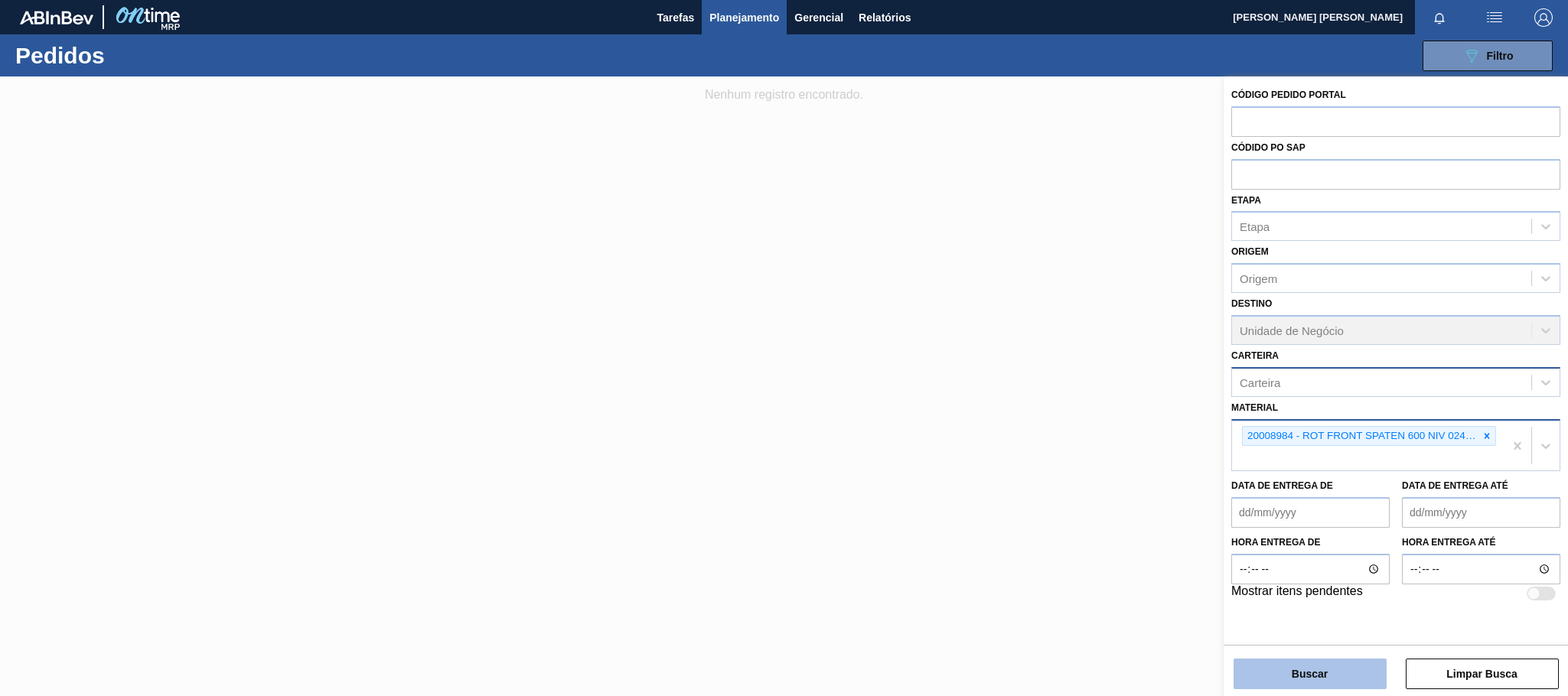
click at [1318, 666] on button "Buscar" at bounding box center [1310, 674] width 153 height 31
